Goal: Task Accomplishment & Management: Manage account settings

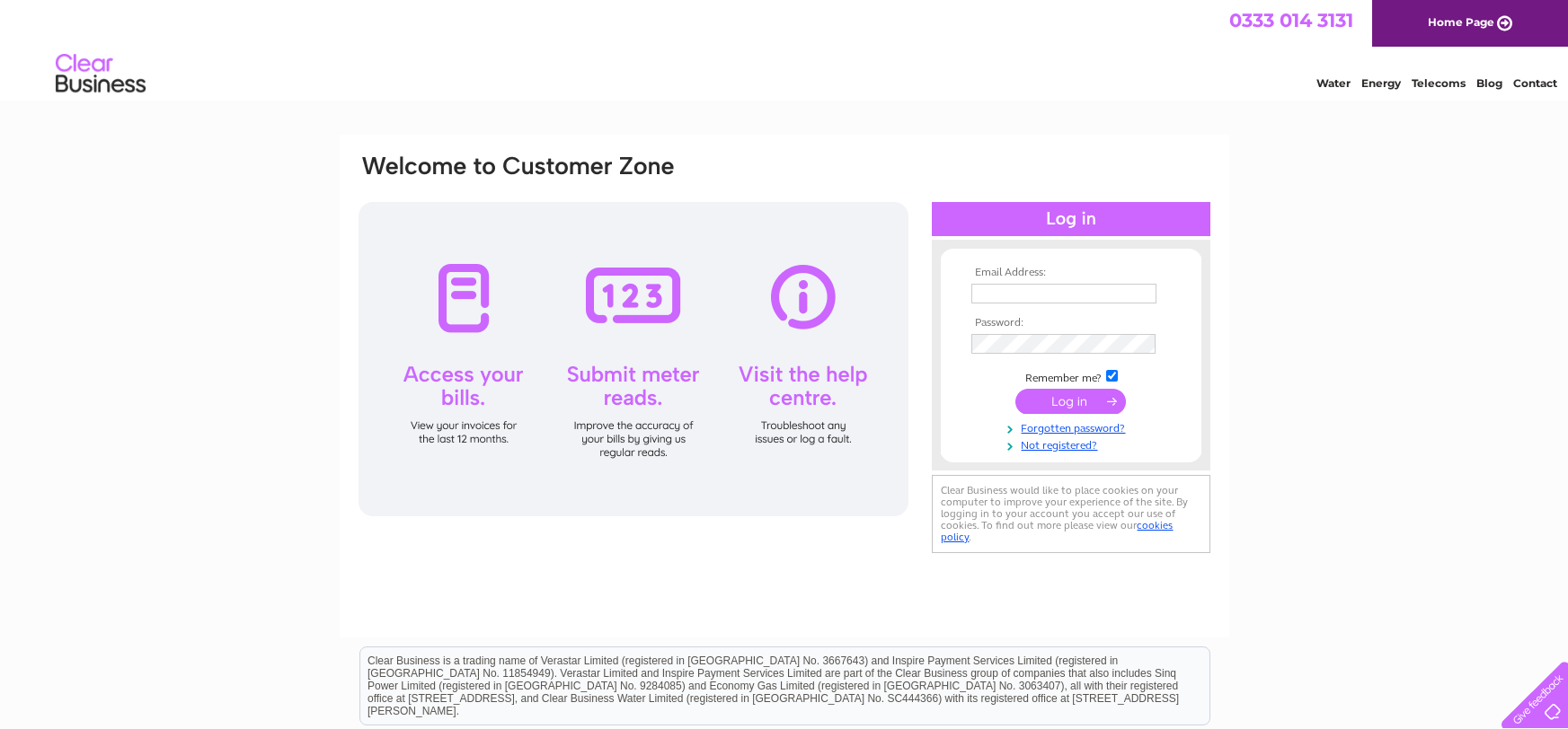
type input "[EMAIL_ADDRESS][DOMAIN_NAME]"
click at [1067, 400] on input "submit" at bounding box center [1070, 401] width 111 height 25
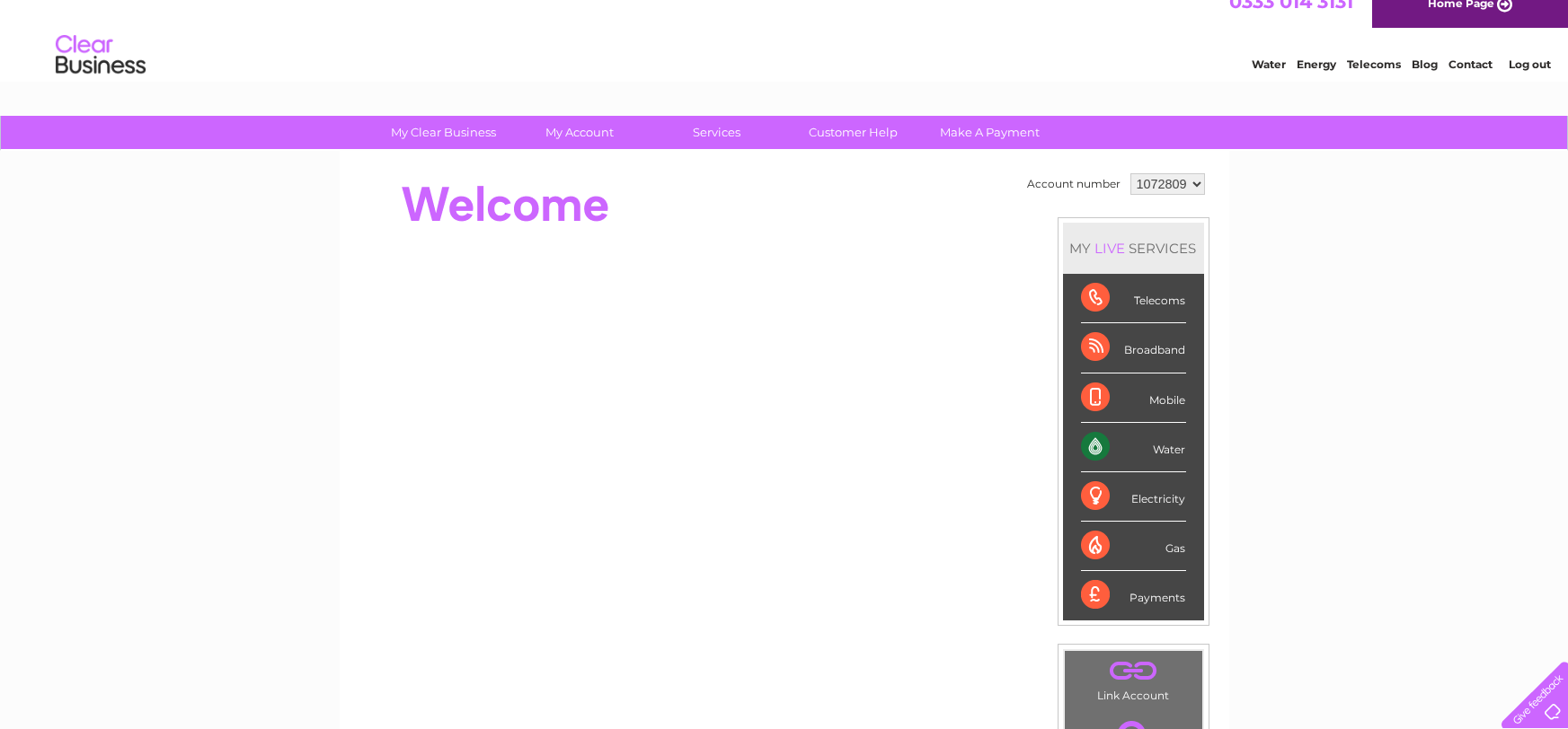
scroll to position [16, 0]
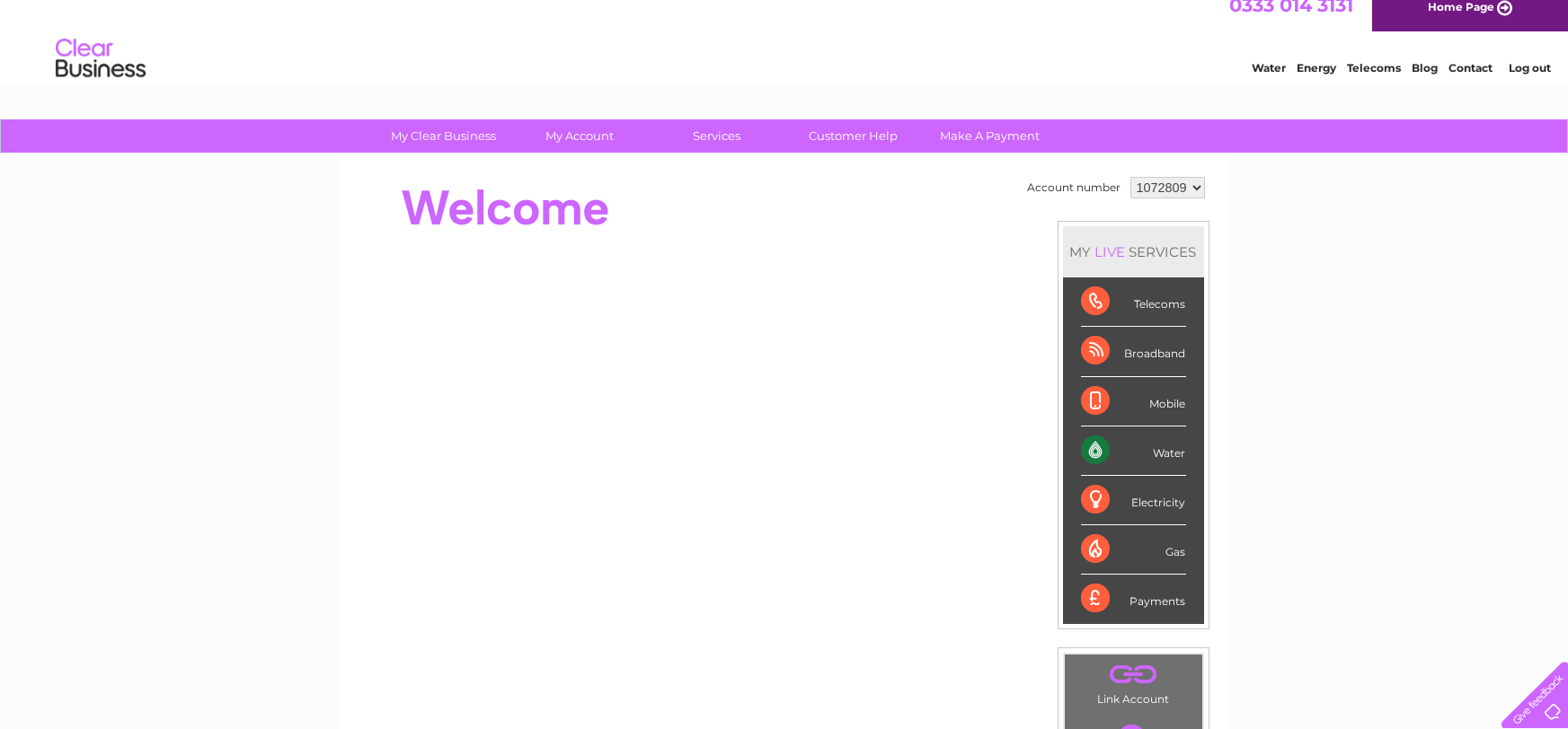
click at [1092, 445] on div "Water" at bounding box center [1133, 452] width 105 height 50
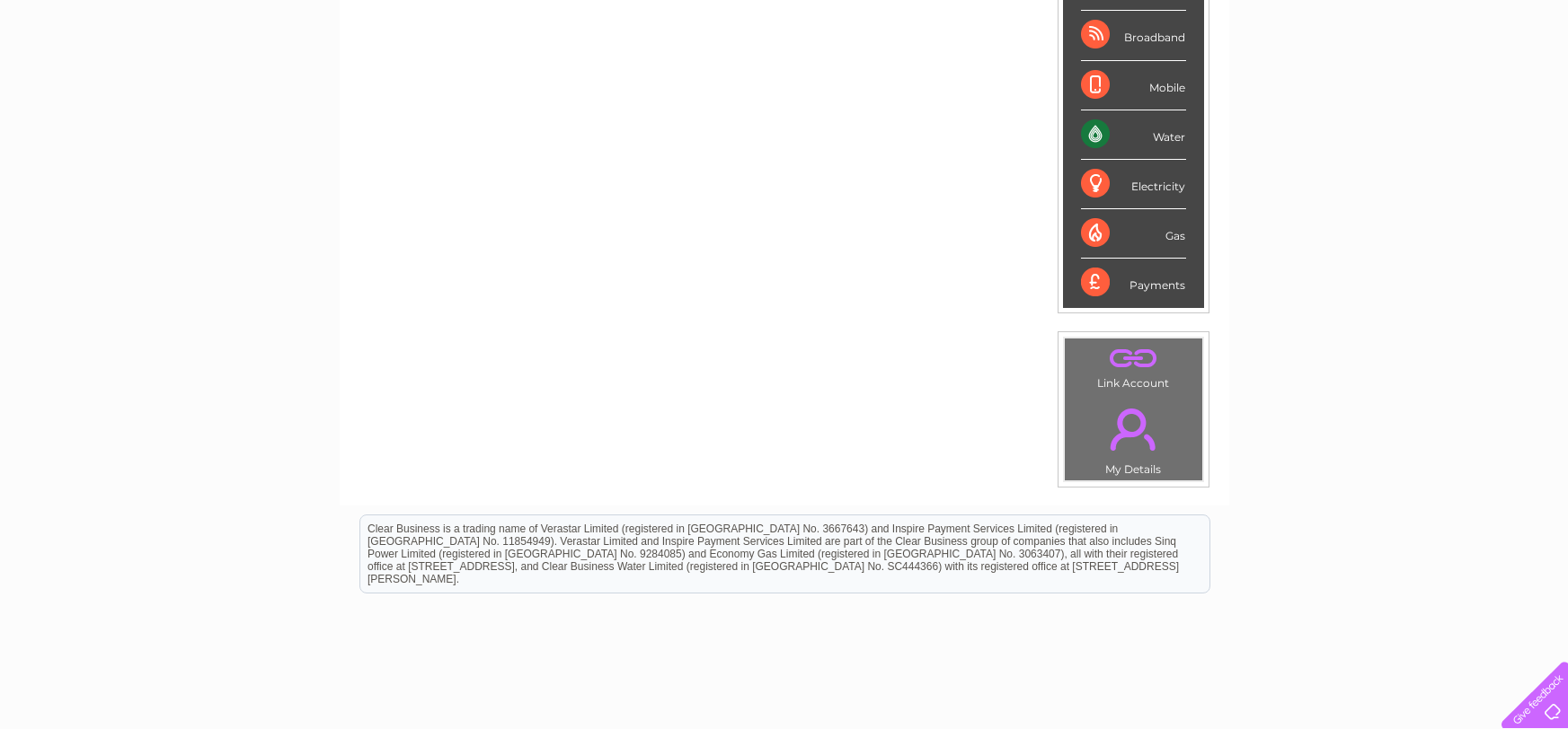
scroll to position [358, 0]
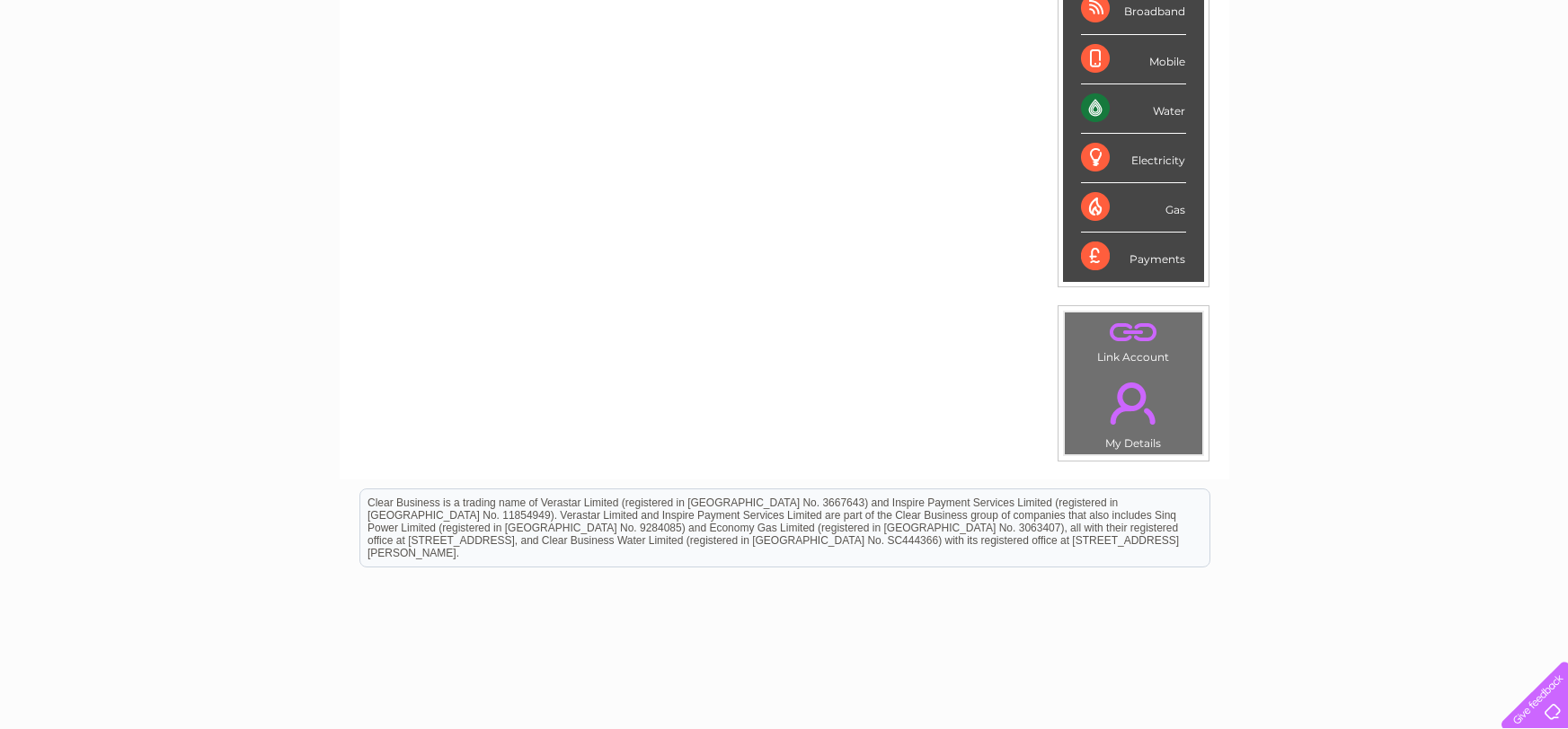
click at [1273, 208] on div "My Clear Business Login Details My Details My Preferences Link Account My Accou…" at bounding box center [784, 281] width 1568 height 1009
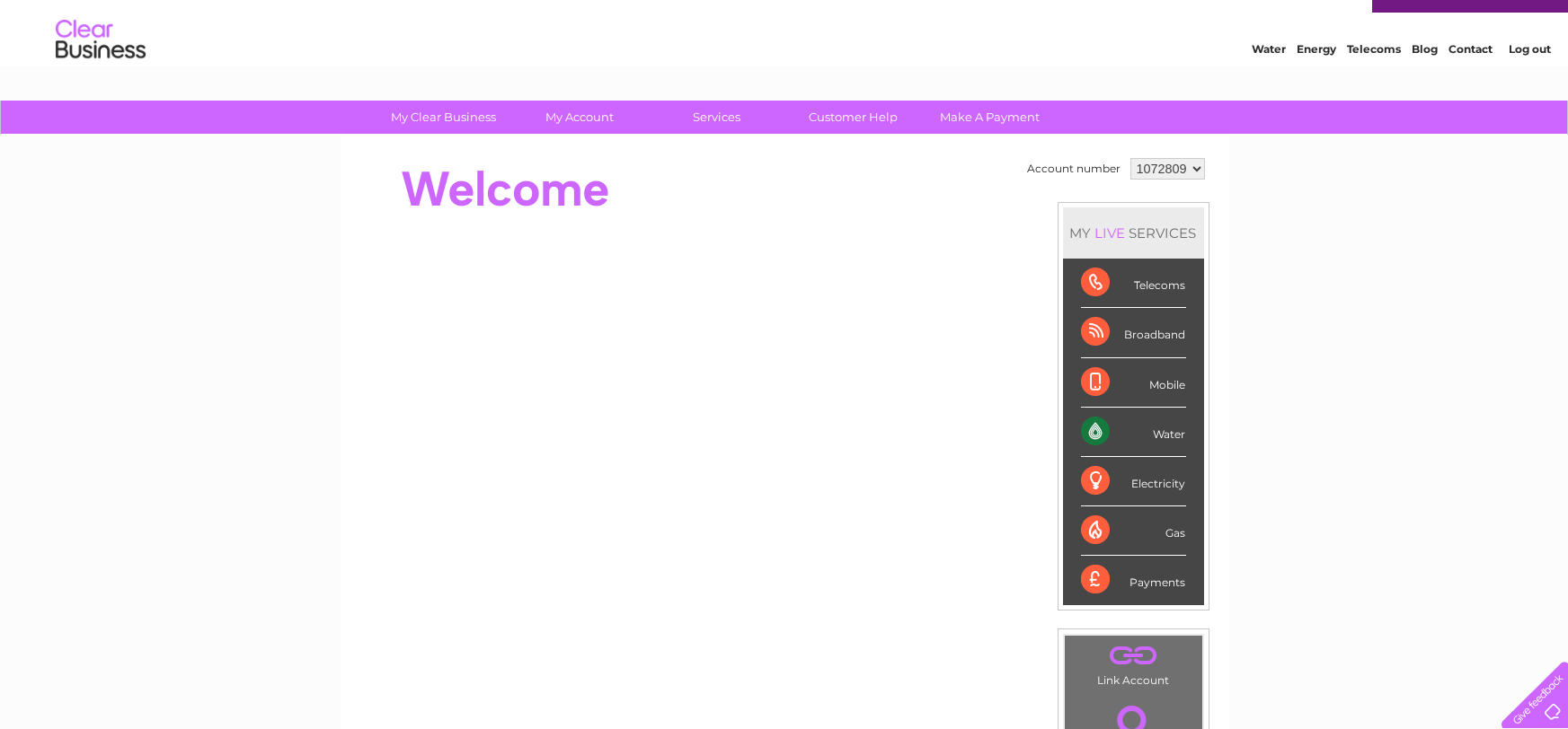
scroll to position [0, 0]
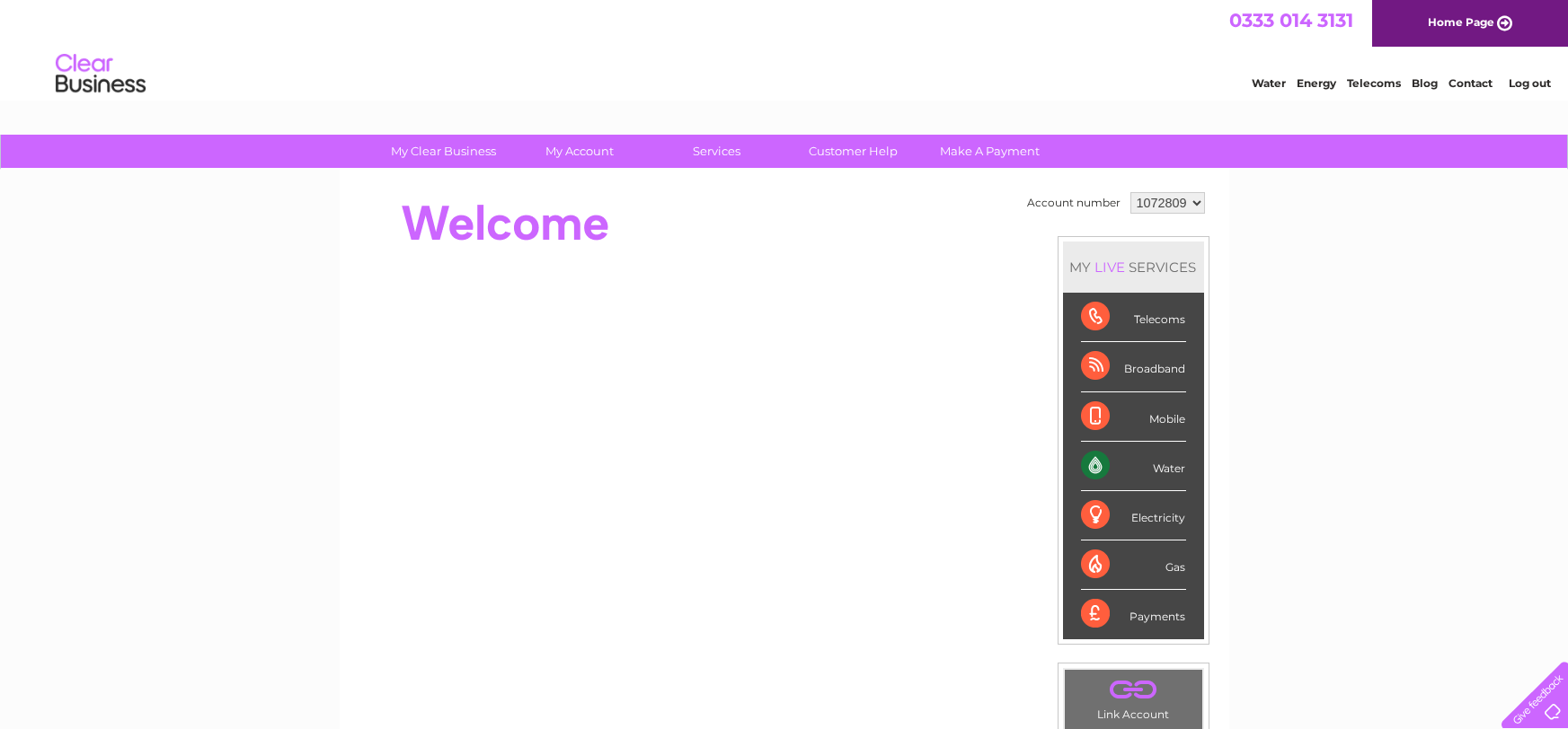
click at [1252, 89] on link "Water" at bounding box center [1268, 83] width 34 height 14
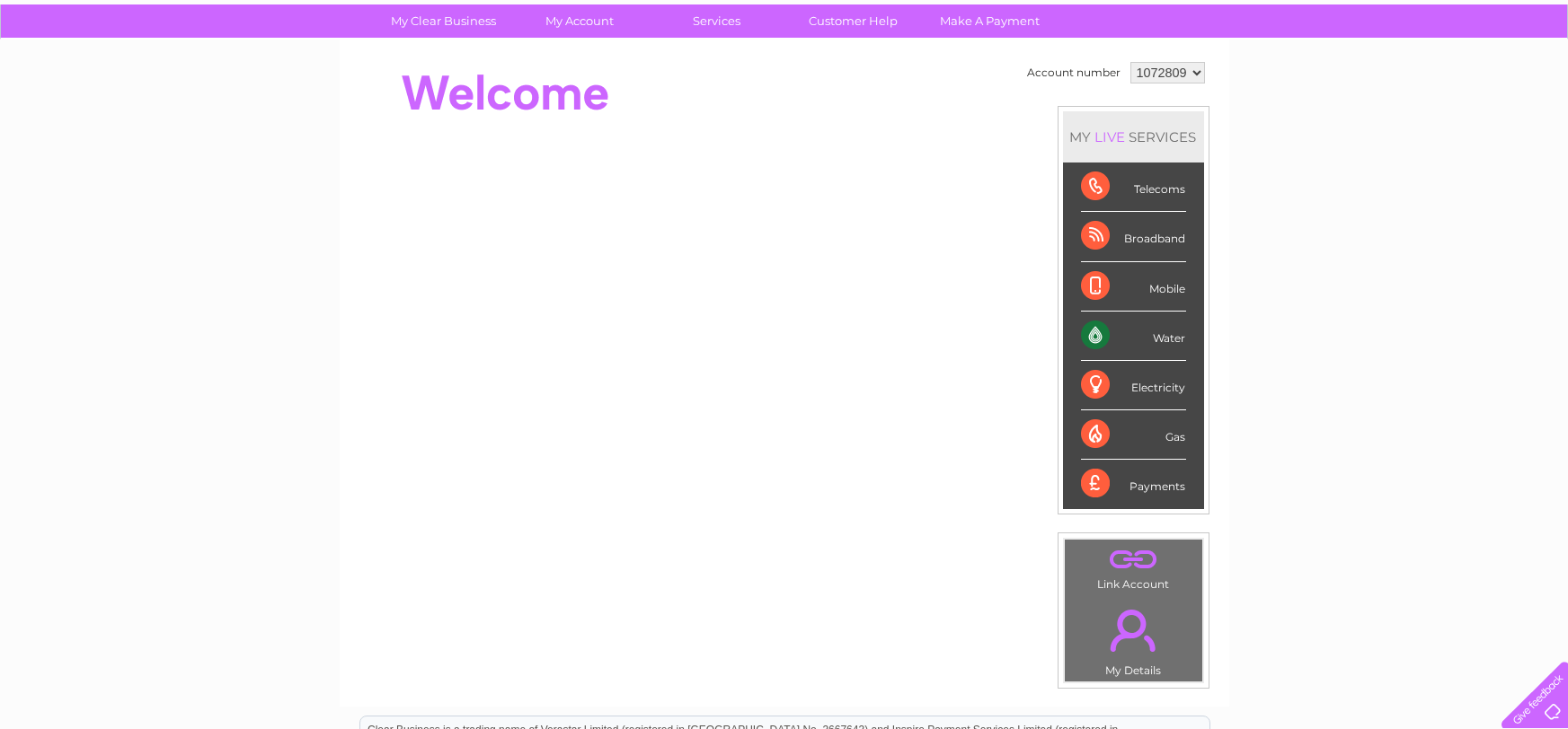
scroll to position [111, 0]
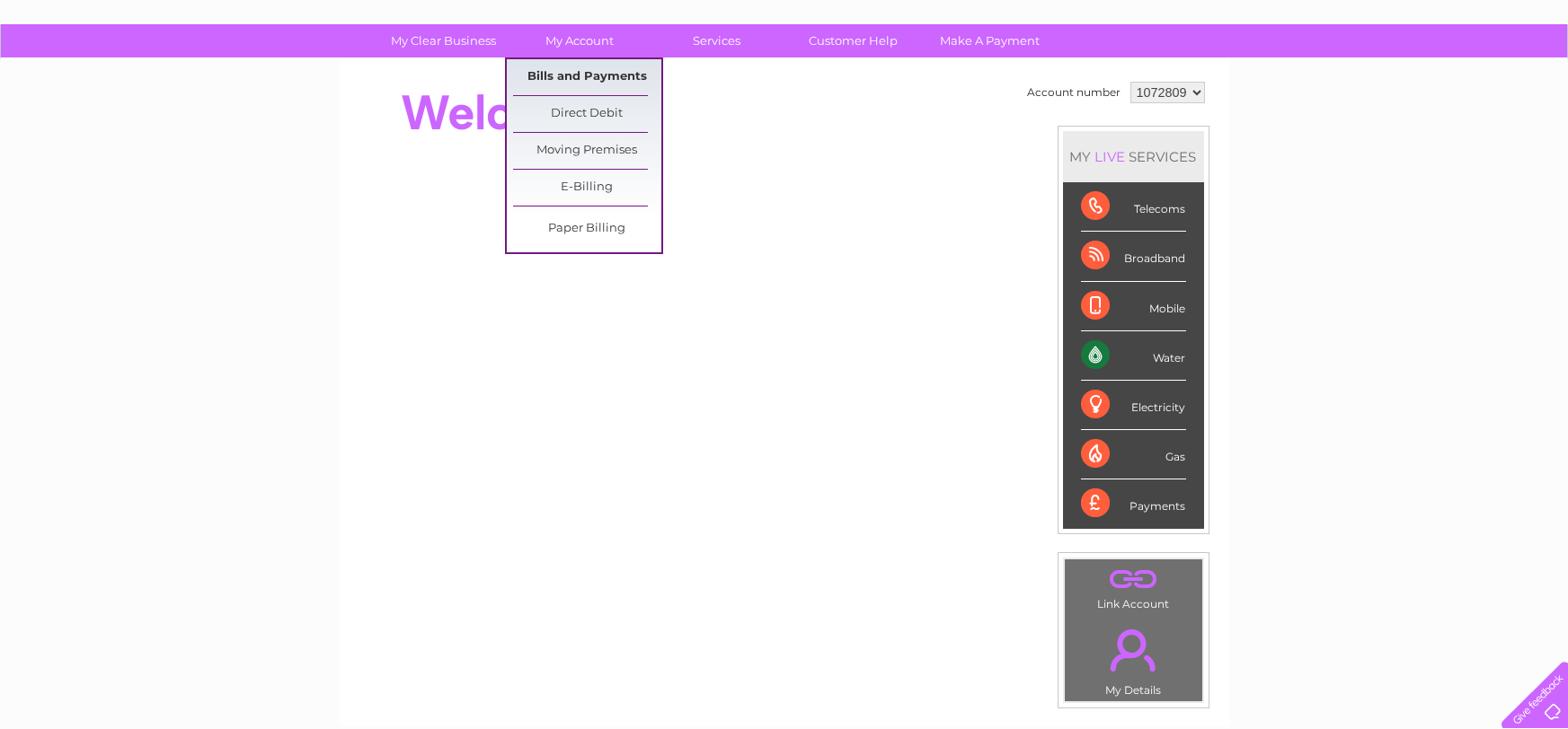
click at [570, 76] on link "Bills and Payments" at bounding box center [586, 76] width 148 height 36
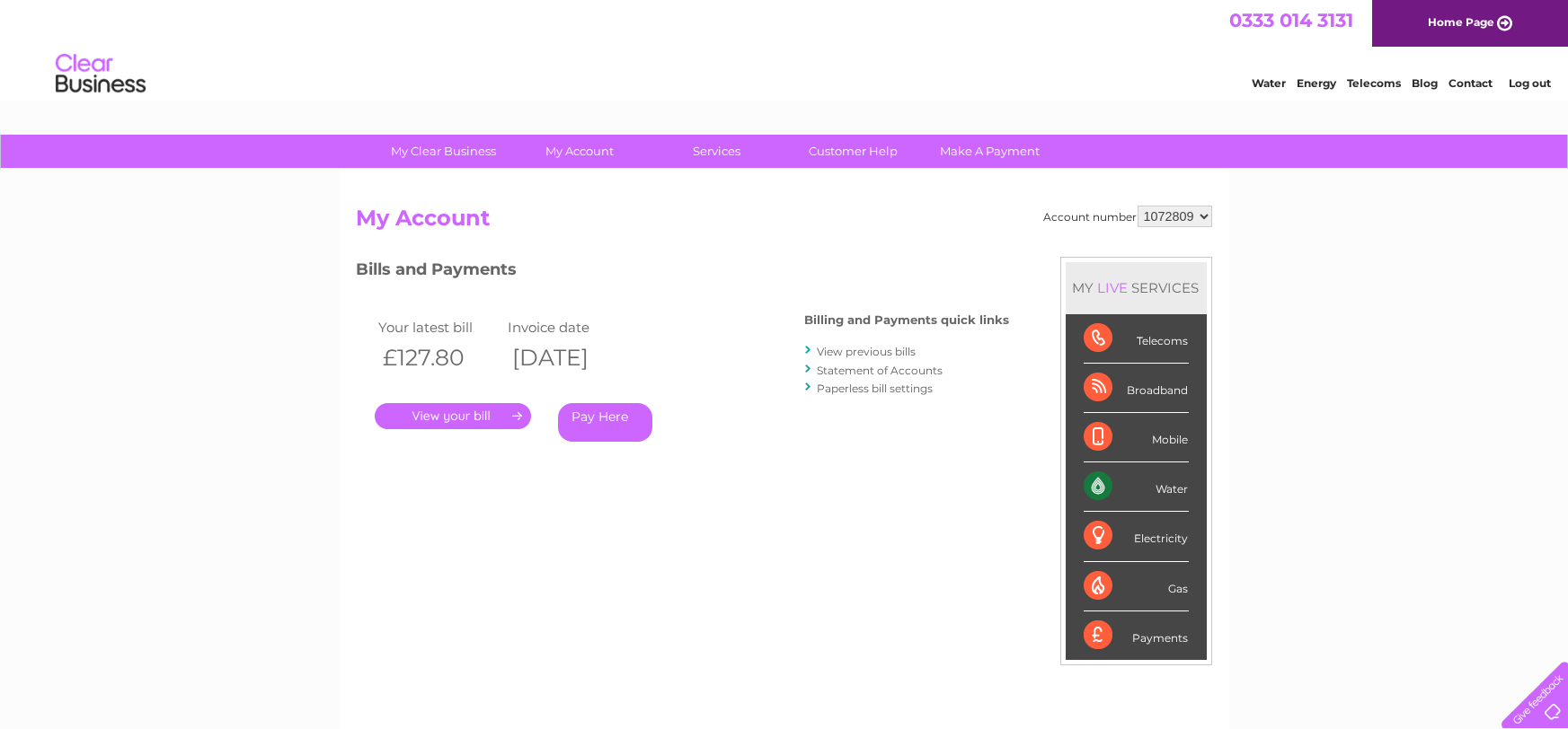
click at [517, 413] on link "." at bounding box center [453, 417] width 157 height 26
click at [514, 417] on link "." at bounding box center [453, 417] width 157 height 26
click at [471, 417] on link "." at bounding box center [453, 417] width 157 height 26
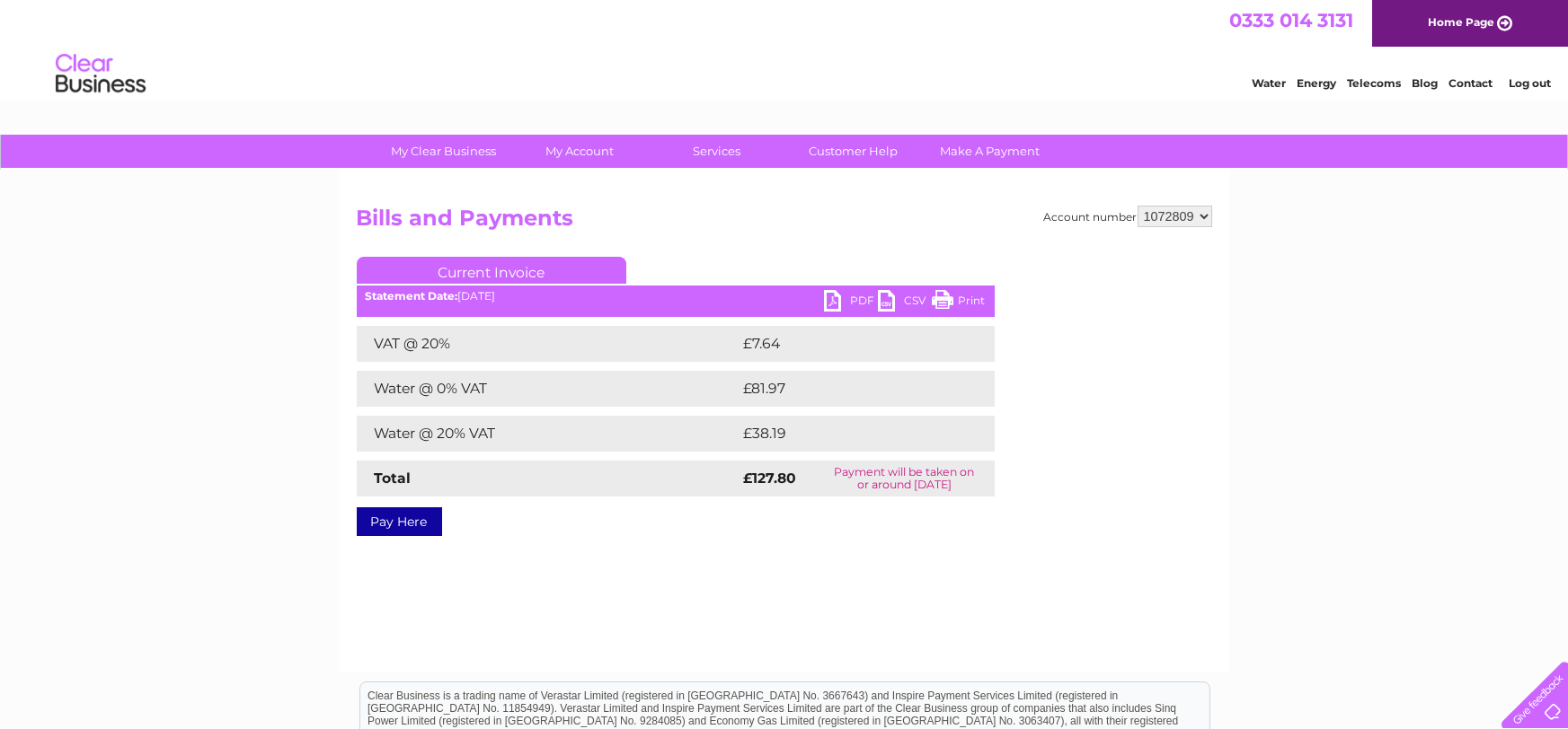
click at [970, 300] on link "Print" at bounding box center [959, 303] width 53 height 26
